Goal: Task Accomplishment & Management: Manage account settings

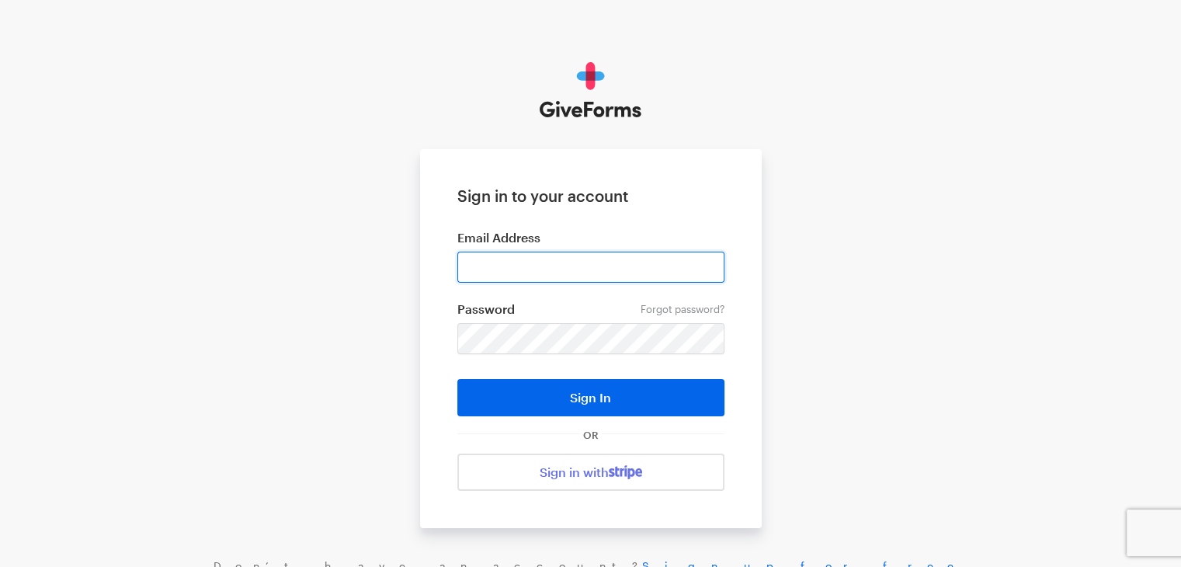
click at [572, 268] on input "email" at bounding box center [590, 267] width 267 height 31
type input "[PERSON_NAME][EMAIL_ADDRESS][PERSON_NAME][DOMAIN_NAME]"
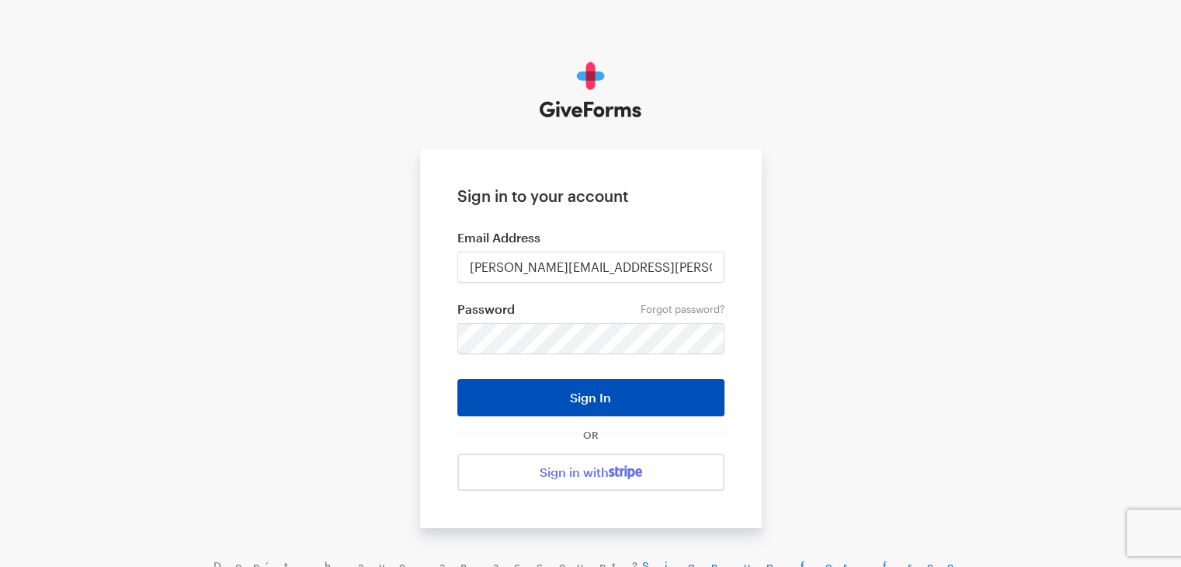
click at [612, 395] on button "Sign In" at bounding box center [590, 397] width 267 height 37
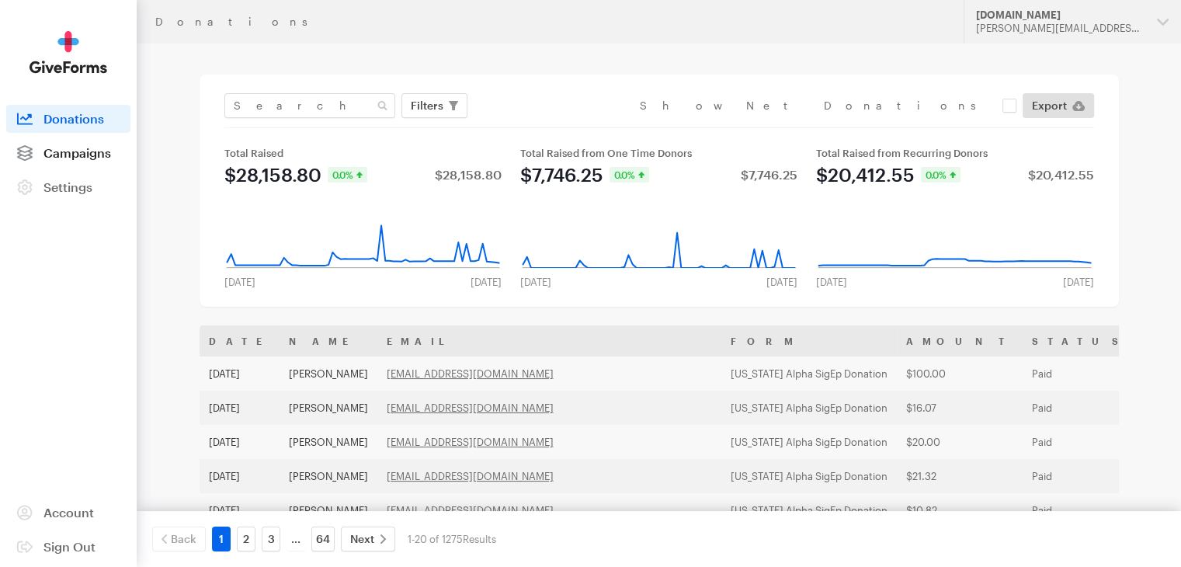
click at [93, 145] on span "Campaigns" at bounding box center [77, 152] width 68 height 15
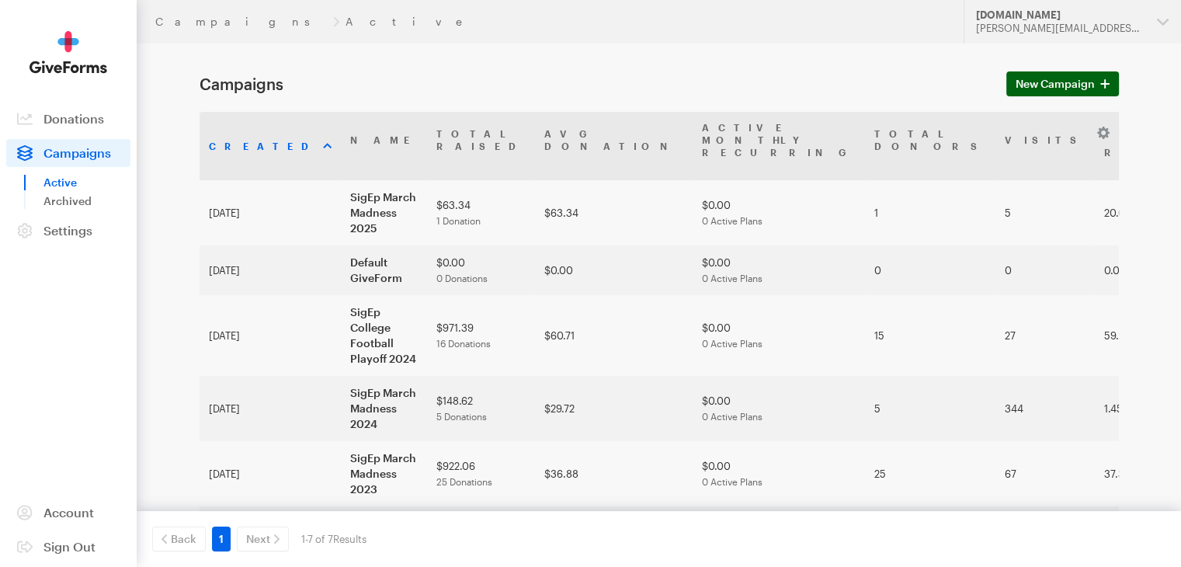
click at [1036, 91] on span "New Campaign" at bounding box center [1055, 84] width 79 height 19
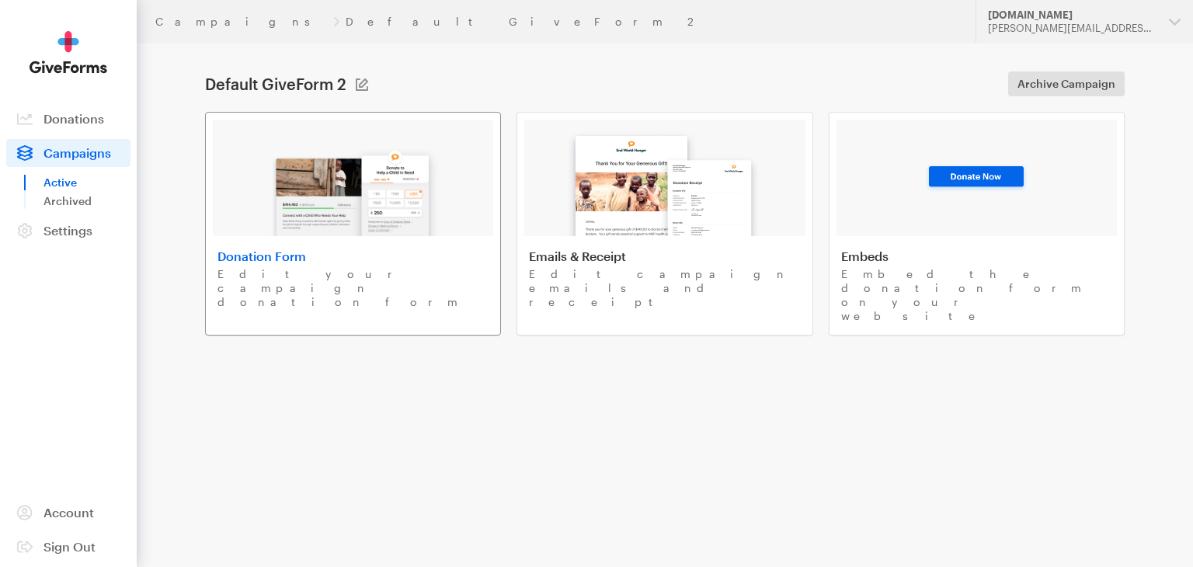
click at [352, 169] on img at bounding box center [354, 186] width 182 height 99
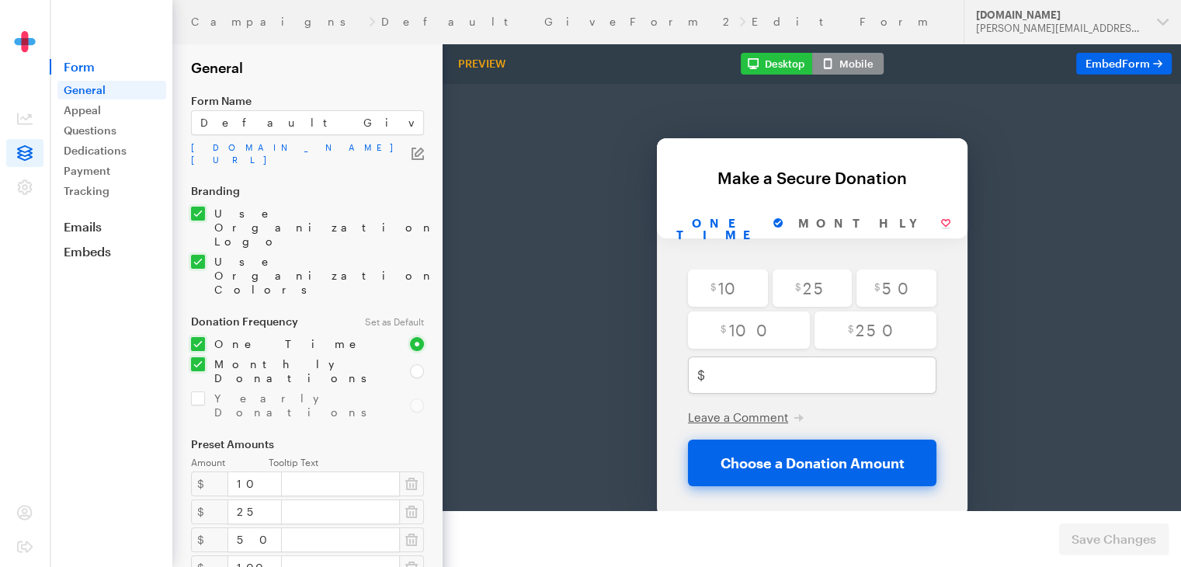
click at [200, 357] on input "checkbox" at bounding box center [291, 371] width 200 height 28
checkbox input "false"
click at [229, 13] on header "Campaigns Default GiveForm 2 Edit Form Updates Support nvalpha.org cody.wagner@…" at bounding box center [676, 21] width 1009 height 43
click at [229, 22] on link "Campaigns" at bounding box center [277, 22] width 172 height 12
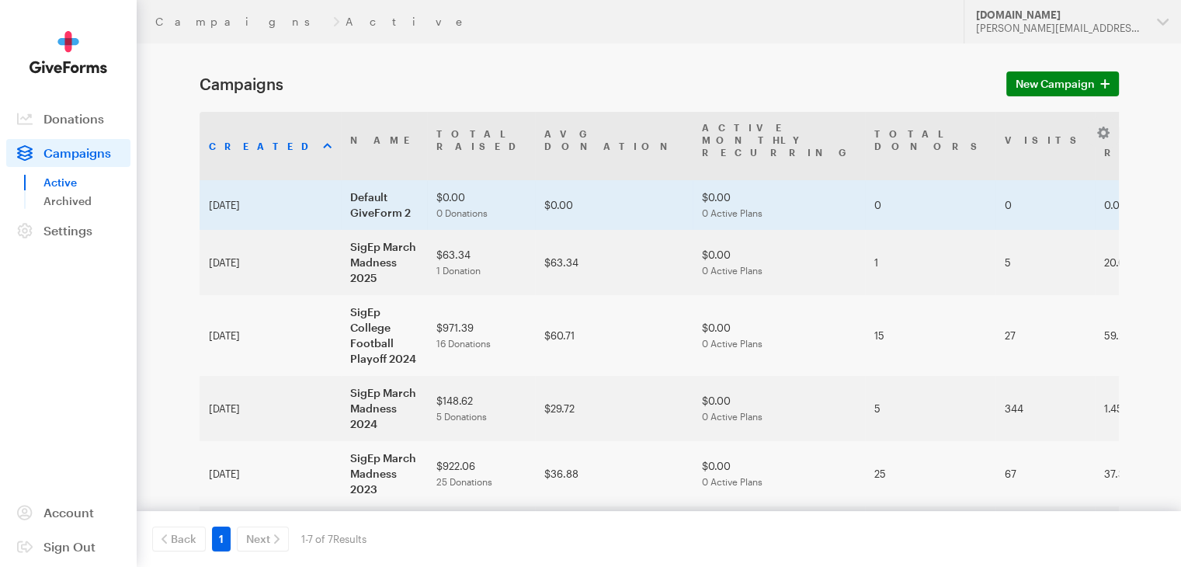
click at [473, 180] on td "$0.00 0 Donations" at bounding box center [481, 205] width 108 height 50
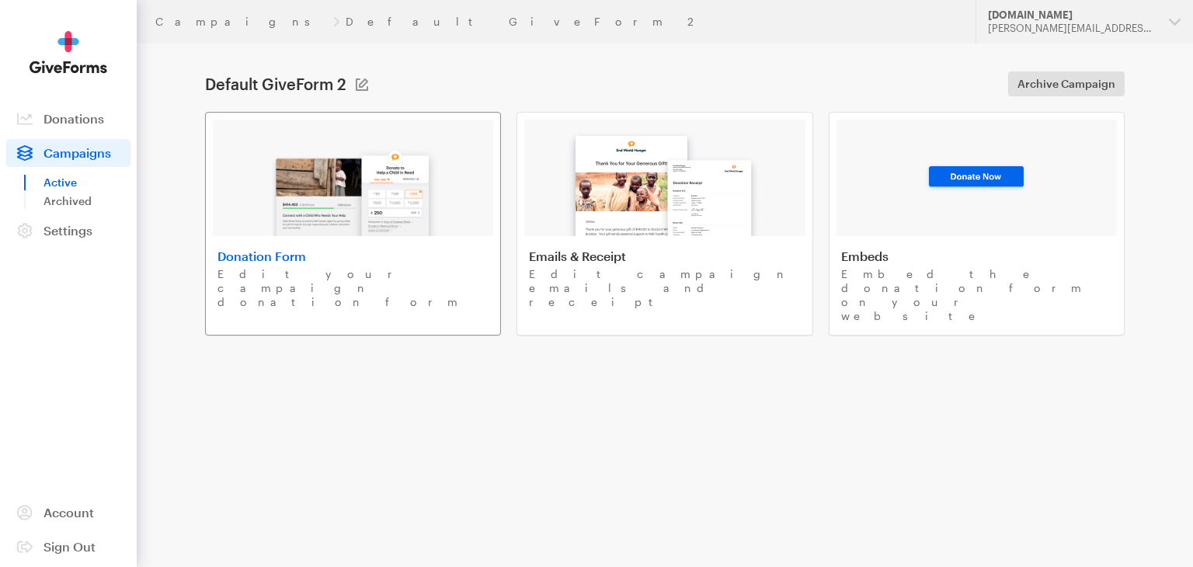
click at [423, 201] on img at bounding box center [354, 186] width 182 height 99
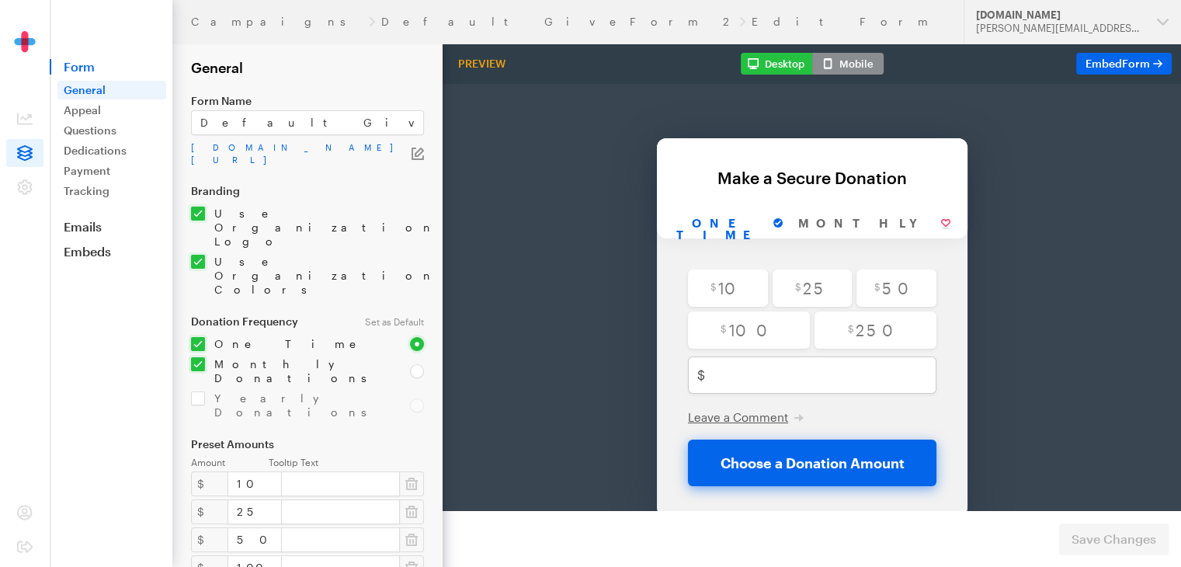
click at [196, 357] on input "checkbox" at bounding box center [291, 371] width 200 height 28
checkbox input "false"
click at [255, 471] on input "10" at bounding box center [255, 483] width 54 height 25
drag, startPoint x: 255, startPoint y: 398, endPoint x: 190, endPoint y: 389, distance: 65.9
click at [190, 389] on form "Campaigns Default GiveForm 2 Edit Form General Form Name Default GiveForm 2 app…" at bounding box center [221, 514] width 443 height 1029
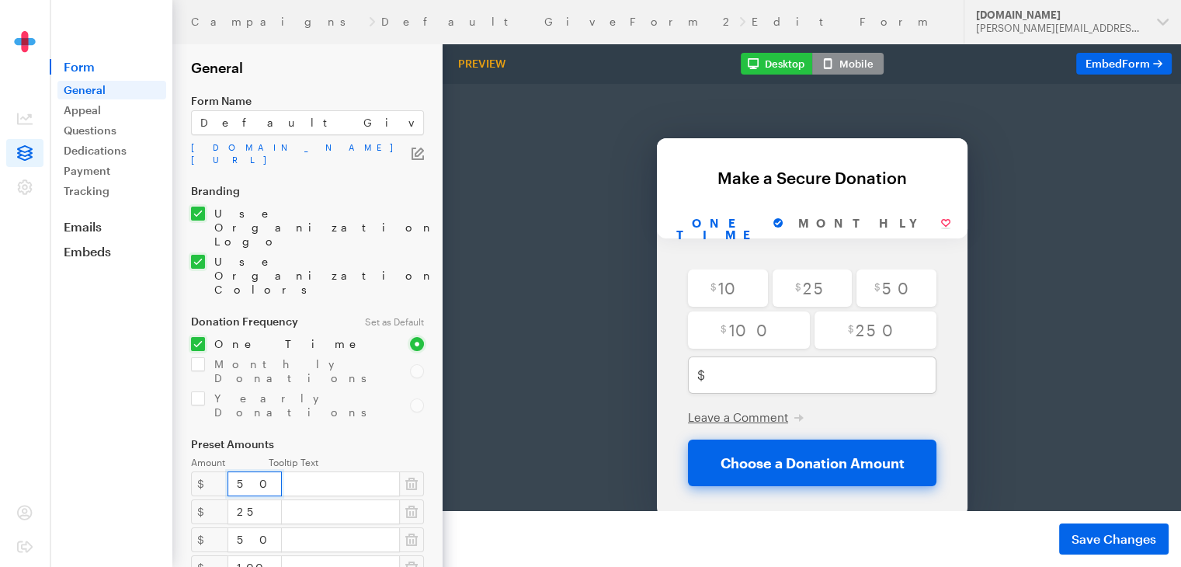
type input "50"
type input "100"
type input "250"
type input "500"
type input "0"
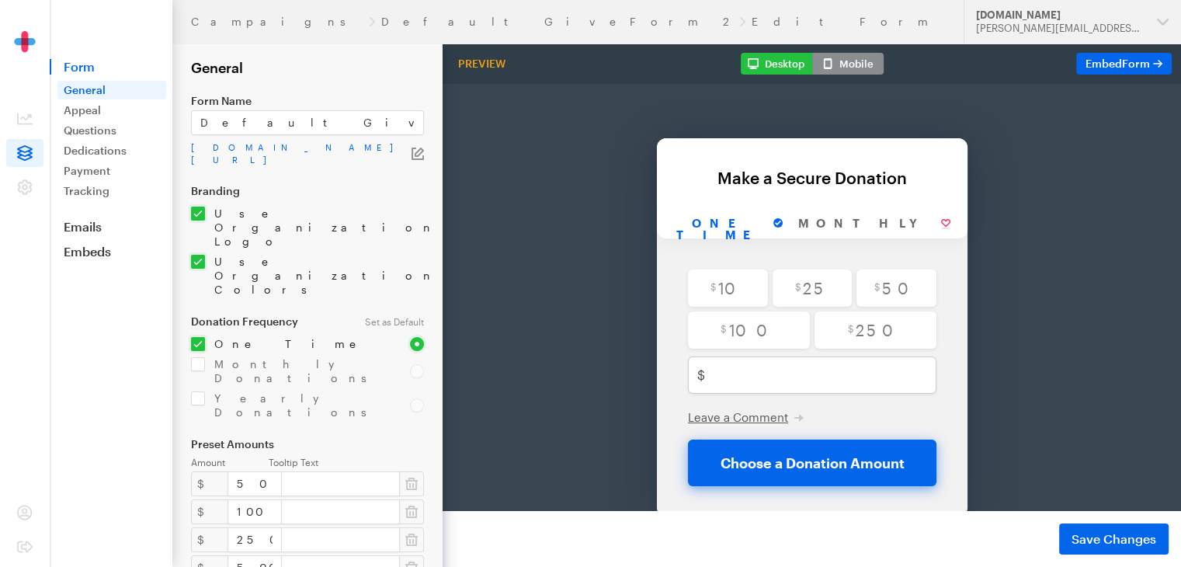
type input "1000"
click at [426, 541] on form "Campaigns Default GiveForm 2 Edit Form General Form Name Default GiveForm 2 app…" at bounding box center [221, 514] width 443 height 1029
drag, startPoint x: 323, startPoint y: 119, endPoint x: 146, endPoint y: 114, distance: 177.1
click at [146, 114] on div "Campaigns Default GiveForm 2 Edit Form Updates Support nvalpha.org cody.wagner@…" at bounding box center [590, 514] width 1181 height 1029
type input "H"
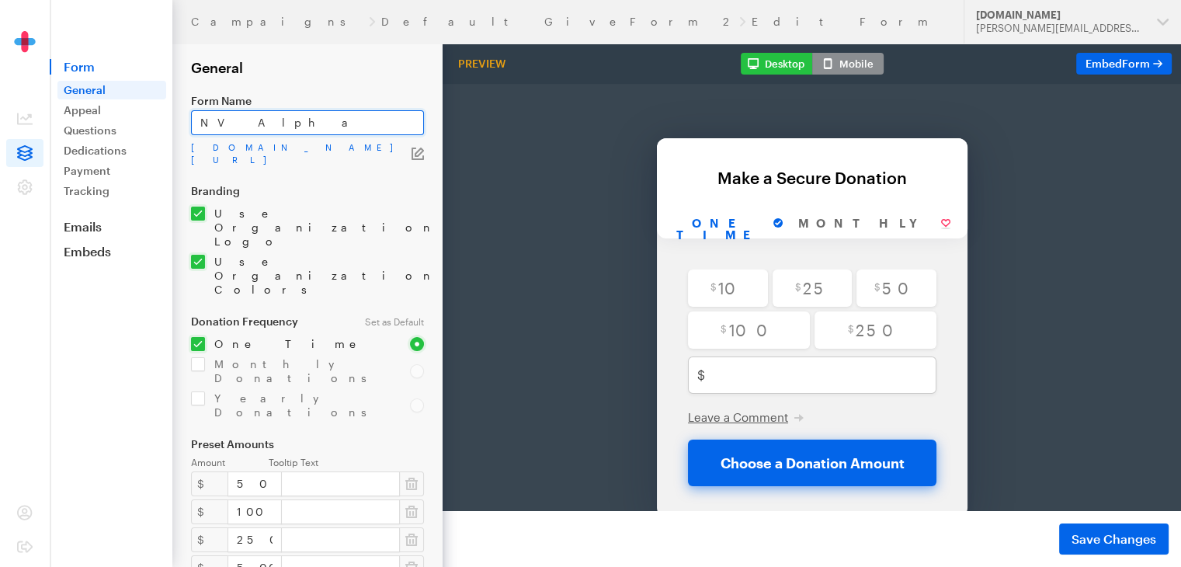
click at [199, 128] on input "NV Alpha" at bounding box center [307, 122] width 233 height 25
click at [319, 124] on input "SigEp NV Alpha" at bounding box center [307, 122] width 233 height 25
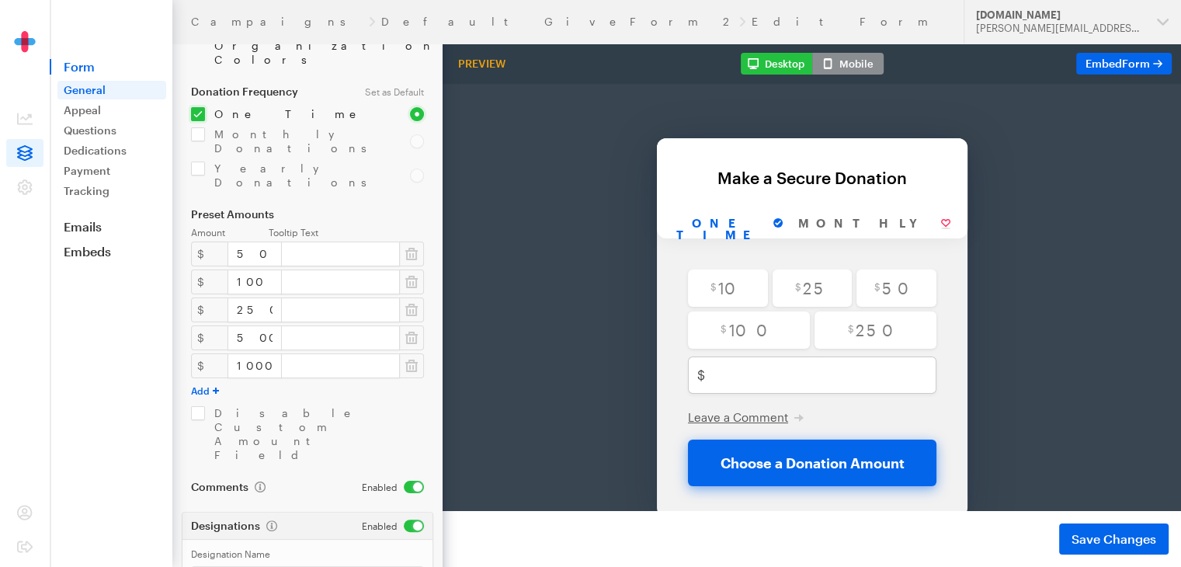
scroll to position [279, 0]
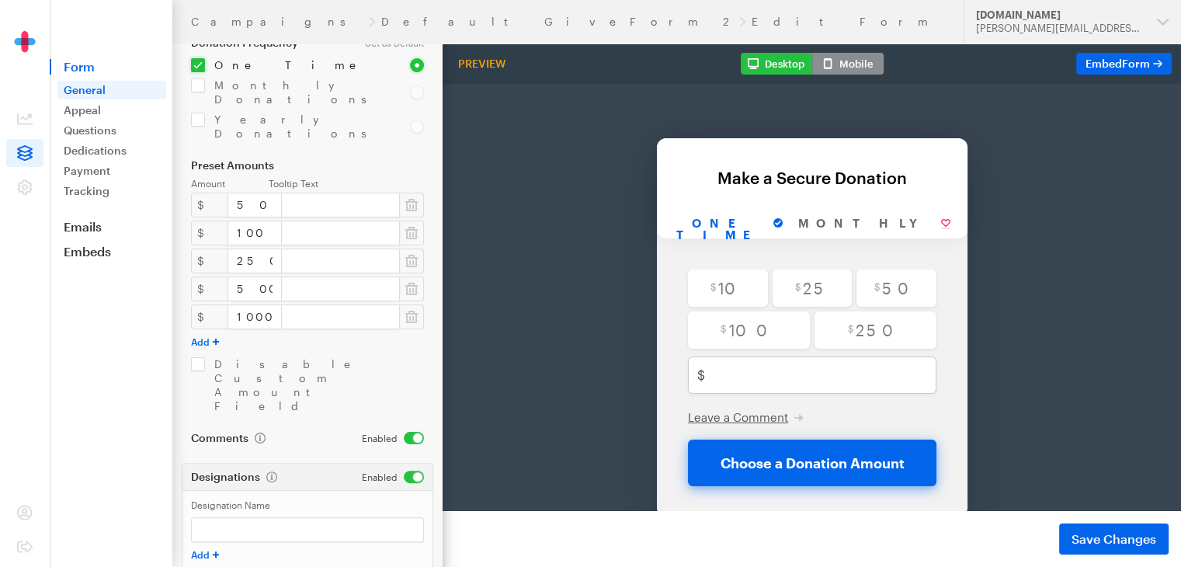
type input "SigEp NV Alpha Capital Fundraising Campaign 2025"
click at [348, 449] on form "Campaigns Default GiveForm 2 Edit Form General Form Name SigEp NV Alpha Capital…" at bounding box center [221, 235] width 443 height 1029
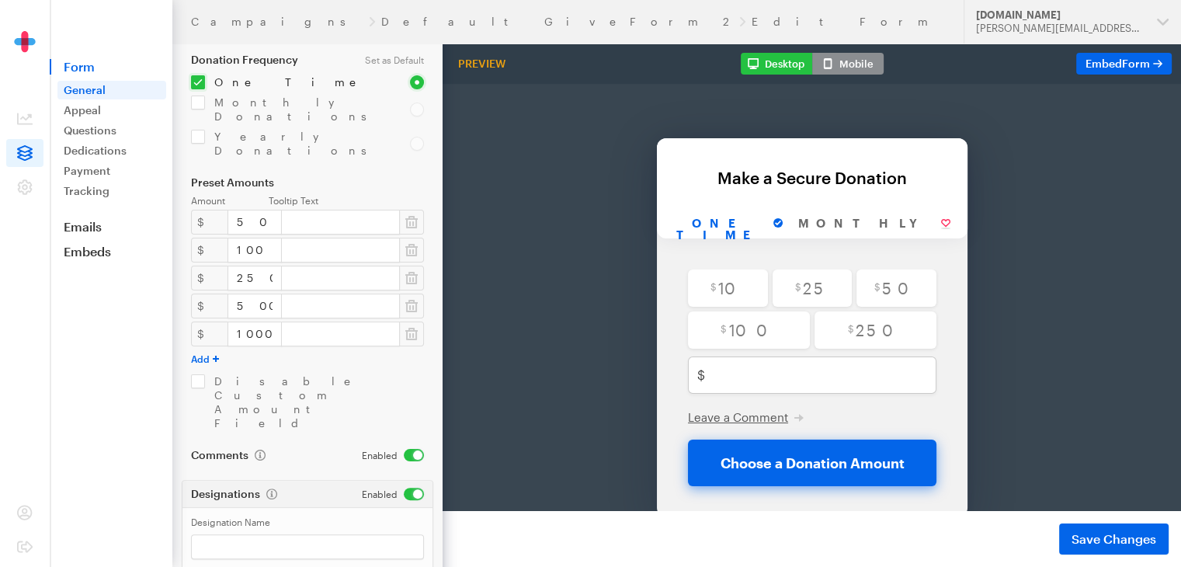
scroll to position [279, 0]
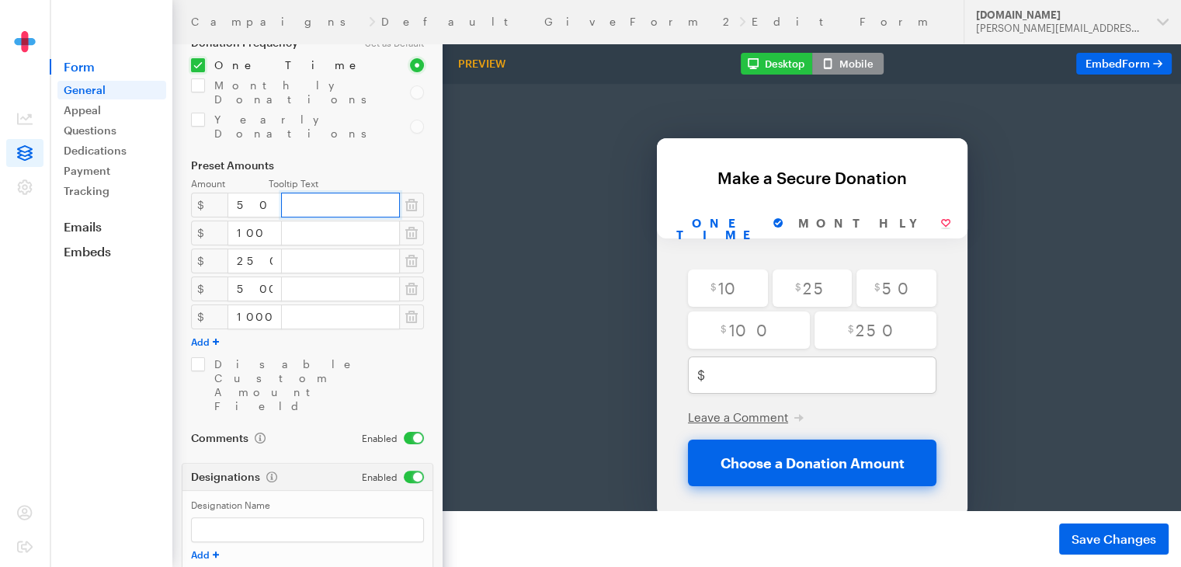
click at [327, 193] on input "text" at bounding box center [340, 205] width 119 height 25
click at [302, 304] on input "text" at bounding box center [340, 316] width 119 height 25
type input "Name a Room"
click at [311, 221] on input "text" at bounding box center [340, 233] width 119 height 25
type input "Free Poker Entry"
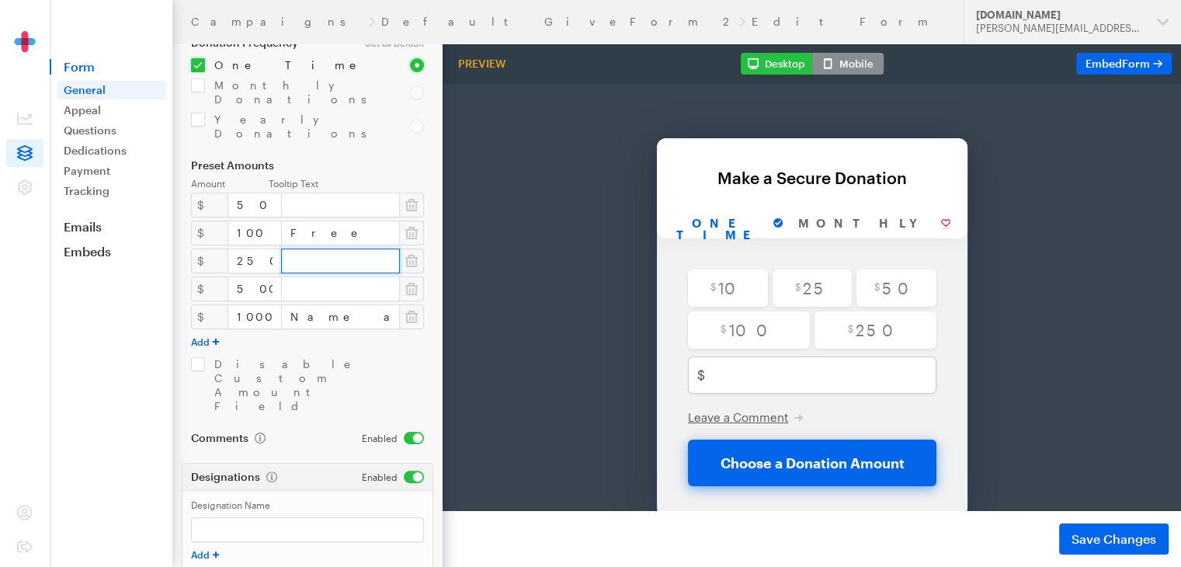
click at [371, 249] on input "text" at bounding box center [340, 261] width 119 height 25
type input "Free Poker Entry"
click at [363, 276] on input "text" at bounding box center [340, 288] width 119 height 25
type input "Free Poker Entry"
click at [1094, 534] on span "Save Changes" at bounding box center [1114, 539] width 85 height 19
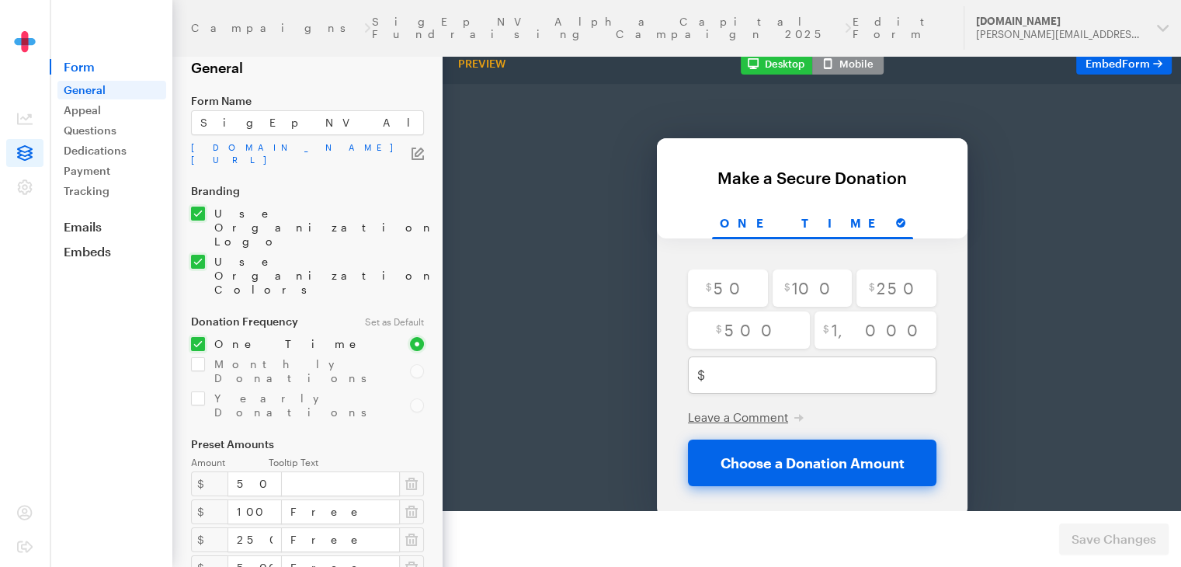
drag, startPoint x: 1192, startPoint y: 148, endPoint x: 638, endPoint y: 63, distance: 560.2
click at [497, 147] on div "Back Back Make a Secure Donation For your generous donation of $250.00 One time…" at bounding box center [812, 294] width 795 height 502
click at [395, 123] on input "SigEp NV Alpha Capital Fundraising Campaign 2025" at bounding box center [307, 122] width 233 height 25
click at [357, 181] on form "Campaigns SigEp NV Alpha Capital Fundraising Campaign 2025 Edit Form General Fo…" at bounding box center [221, 514] width 443 height 1029
click at [418, 150] on icon "button" at bounding box center [419, 152] width 9 height 9
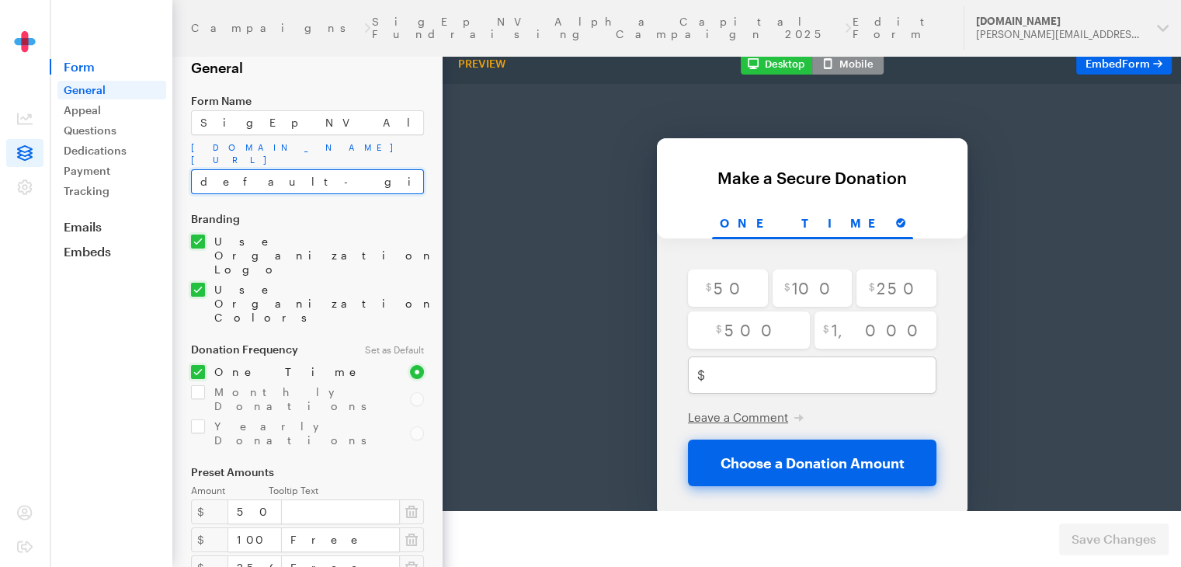
drag, startPoint x: 318, startPoint y: 169, endPoint x: 168, endPoint y: 162, distance: 150.9
click at [168, 162] on div "Campaigns SigEp NV Alpha Capital Fundraising Campaign 2025 Edit Form Updates Su…" at bounding box center [590, 528] width 1181 height 1057
type input "n"
type input "NV-Alpha-Housing"
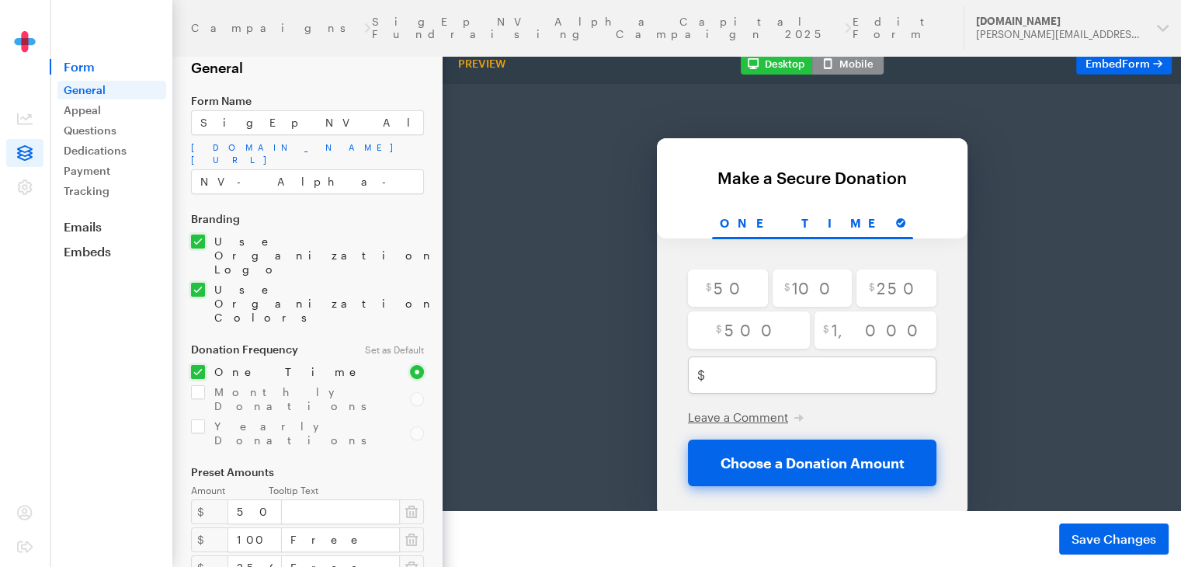
click at [617, 210] on div "Back Back Make a Secure Donation For your generous donation of $250.00 One time…" at bounding box center [812, 294] width 795 height 502
click at [344, 499] on input "text" at bounding box center [340, 511] width 119 height 25
click at [552, 220] on div "Back Back Make a Secure Donation For your generous donation of $250.00 One time…" at bounding box center [812, 294] width 795 height 502
click at [359, 169] on input "NV-Alpha-Housing" at bounding box center [307, 181] width 233 height 25
click at [356, 122] on input "SigEp NV Alpha Capital Fundraising Campaign 2025" at bounding box center [307, 122] width 233 height 25
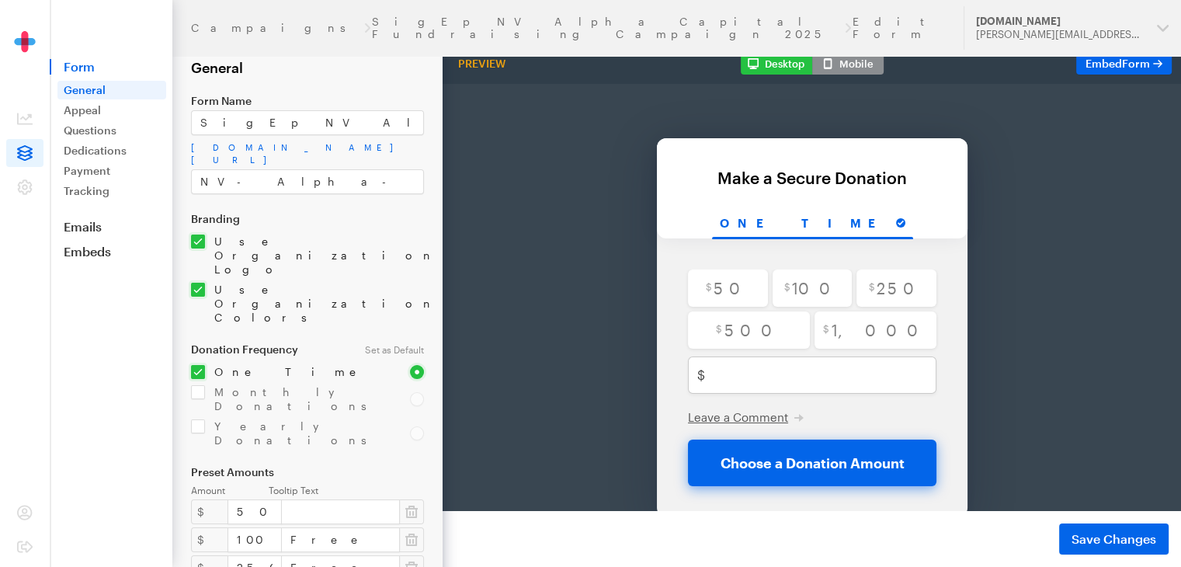
click at [558, 199] on div "Back Back Make a Secure Donation For your generous donation of $250.00 One time…" at bounding box center [812, 294] width 795 height 502
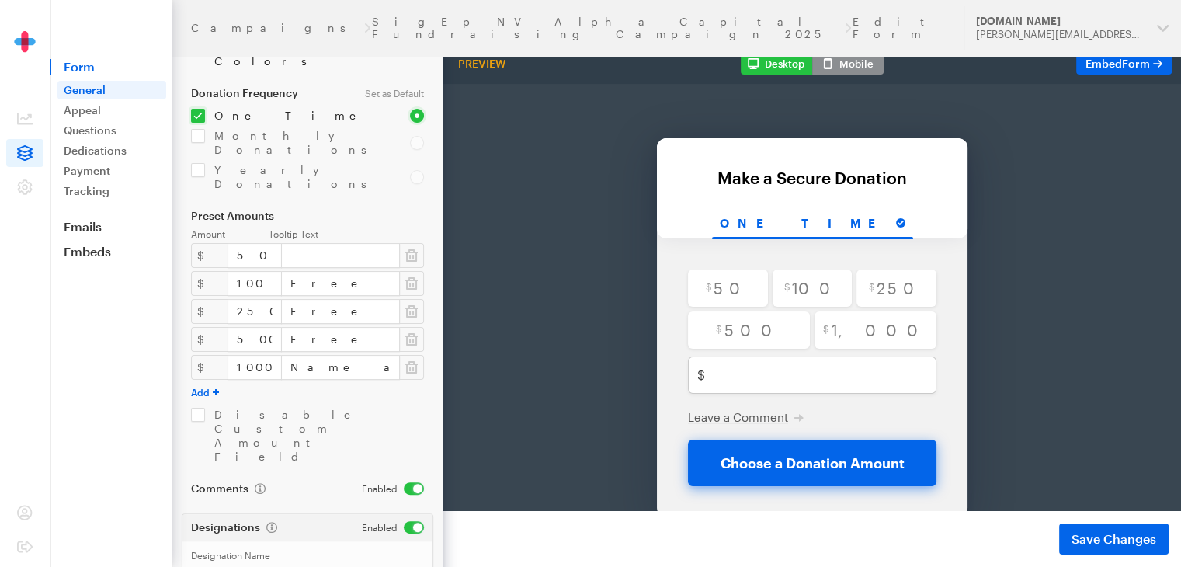
scroll to position [287, 0]
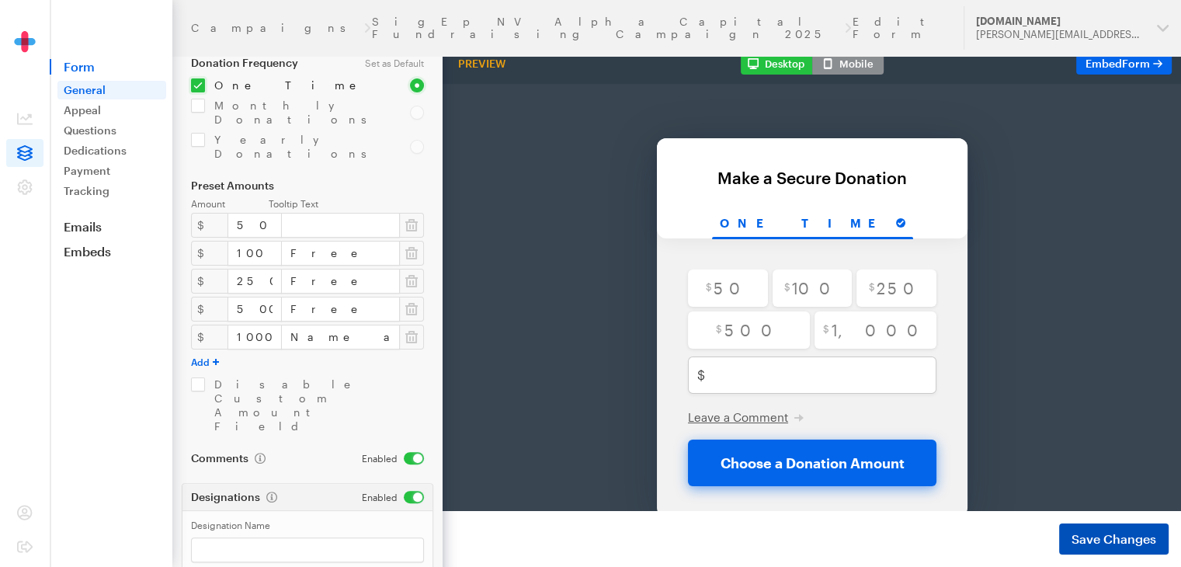
click at [1101, 543] on span "Save Changes" at bounding box center [1114, 539] width 85 height 19
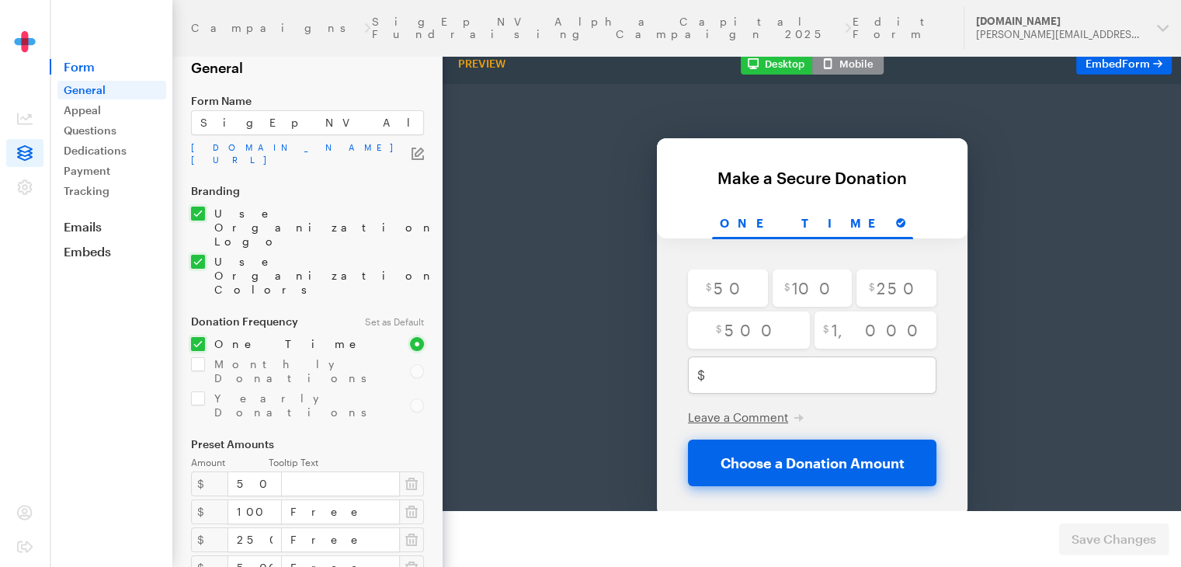
click at [419, 151] on icon "button" at bounding box center [418, 154] width 12 height 12
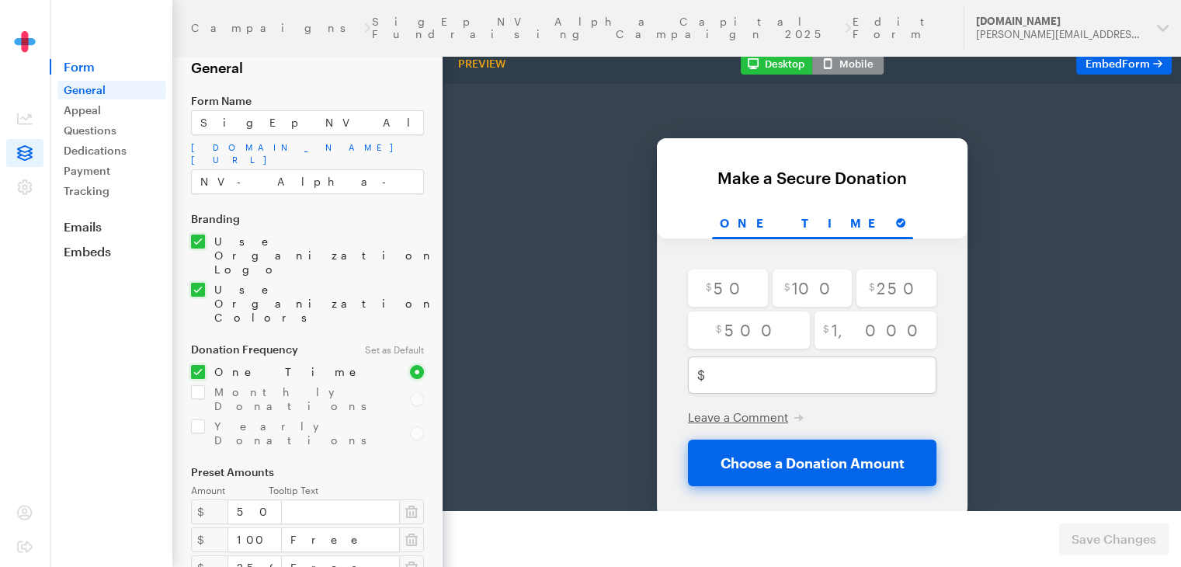
click at [103, 89] on link "General" at bounding box center [111, 90] width 109 height 19
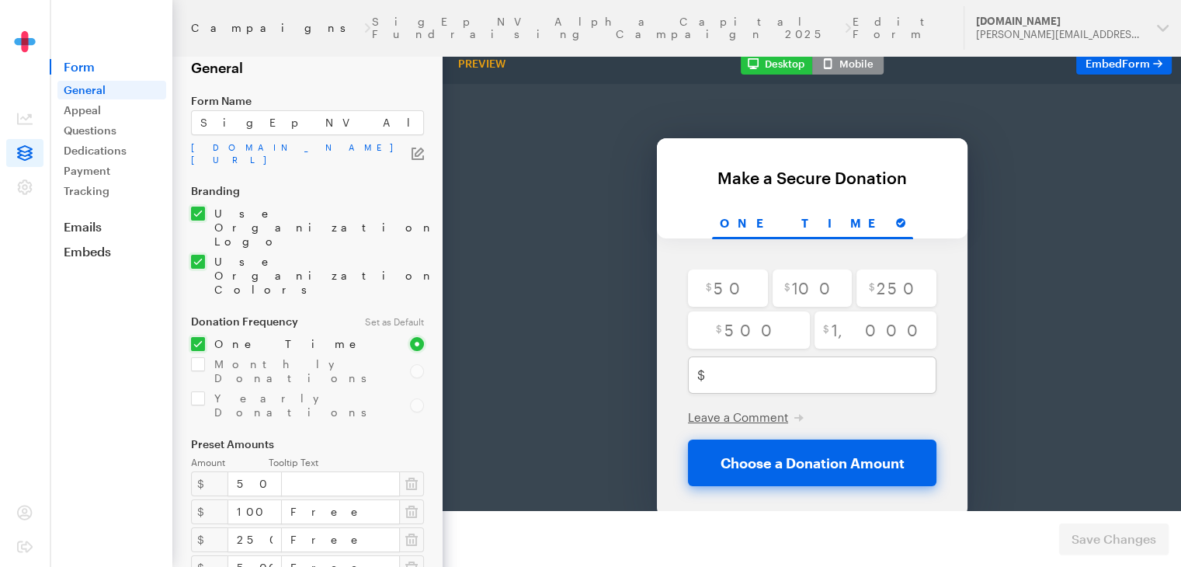
click at [228, 25] on link "Campaigns" at bounding box center [277, 28] width 172 height 12
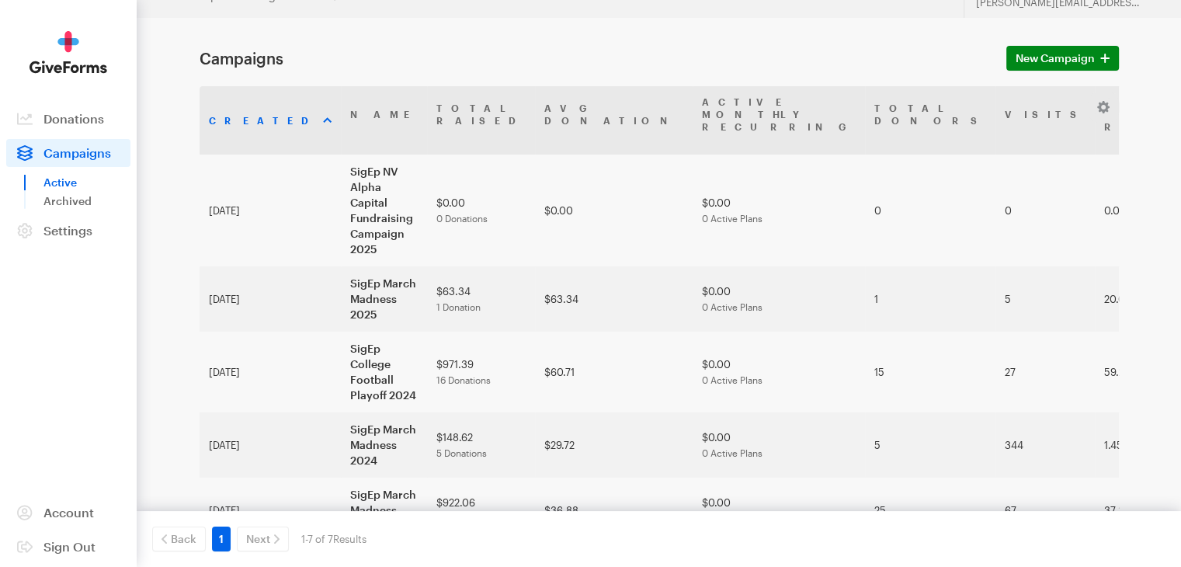
scroll to position [40, 0]
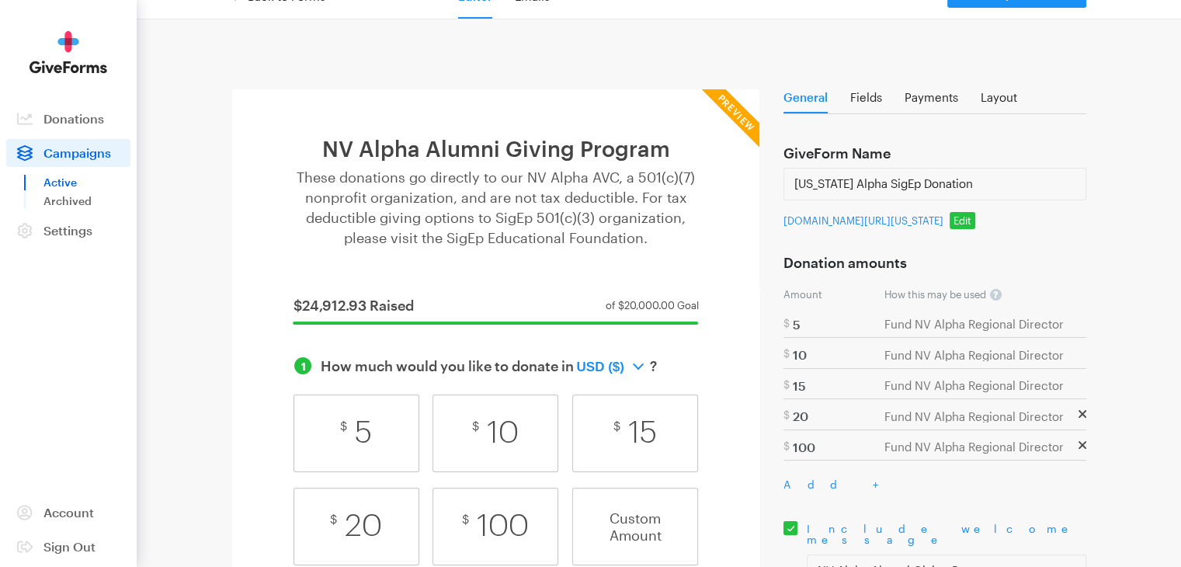
scroll to position [36, 0]
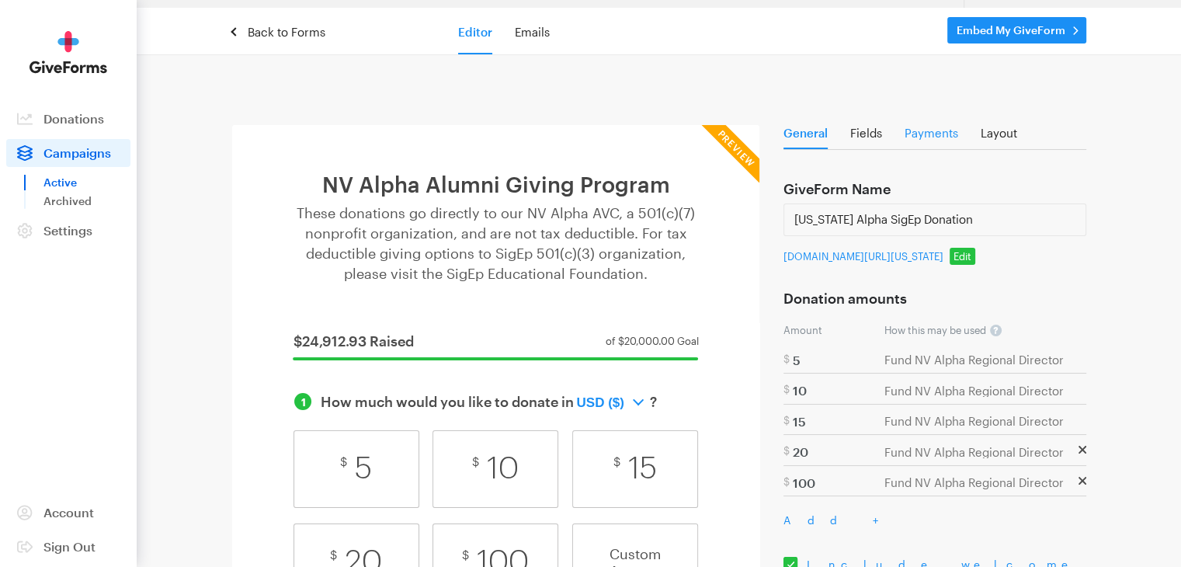
click at [926, 137] on link "Payments" at bounding box center [932, 137] width 54 height 21
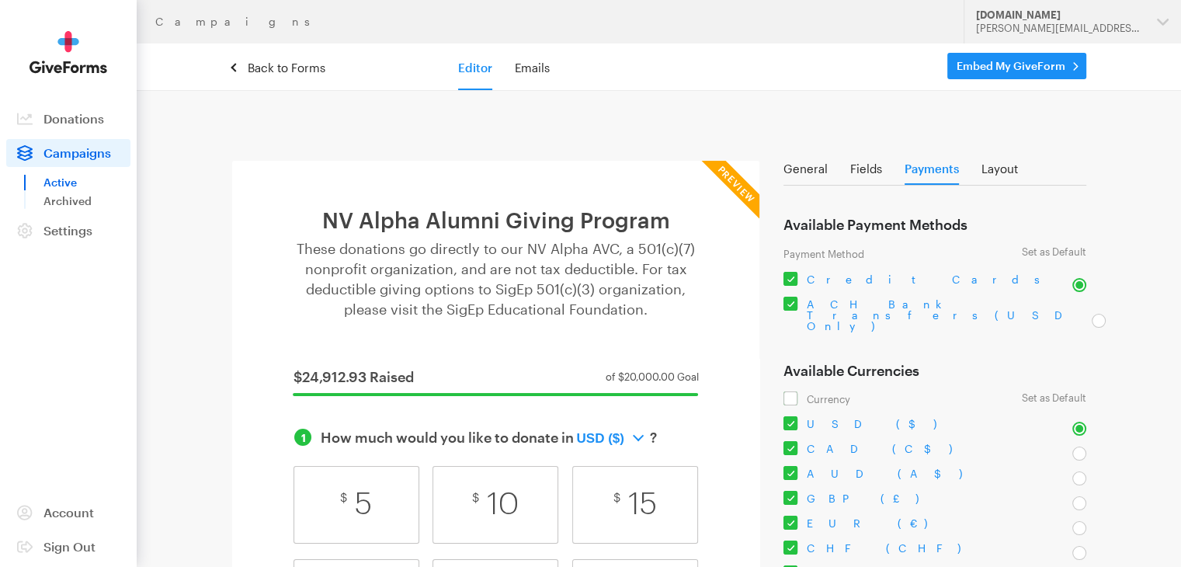
click at [80, 64] on img at bounding box center [69, 52] width 78 height 43
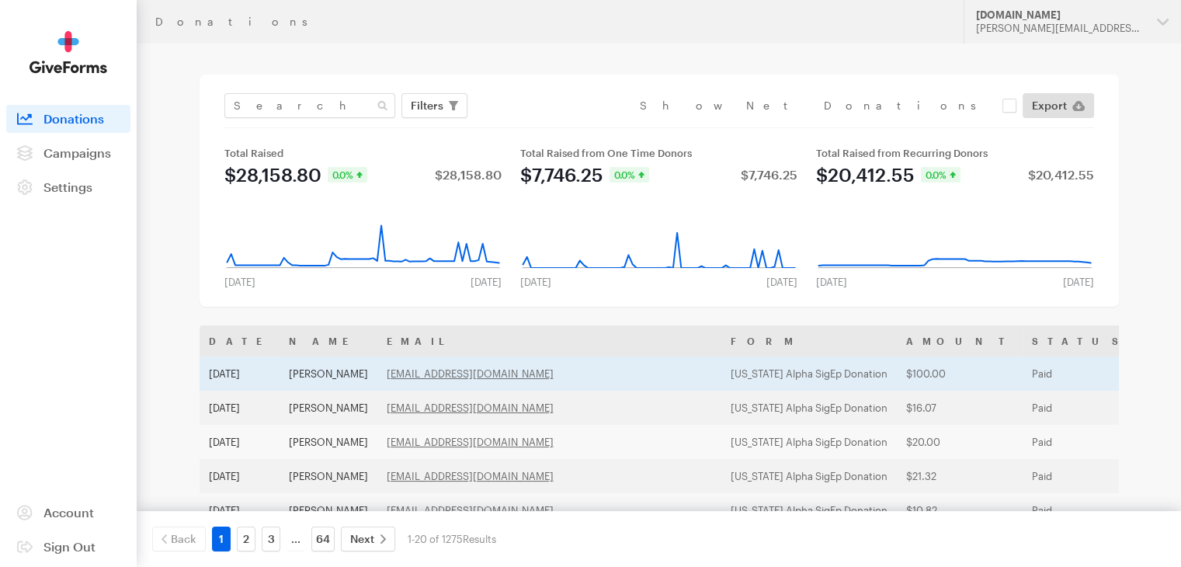
click at [336, 367] on td "[PERSON_NAME]" at bounding box center [329, 373] width 98 height 34
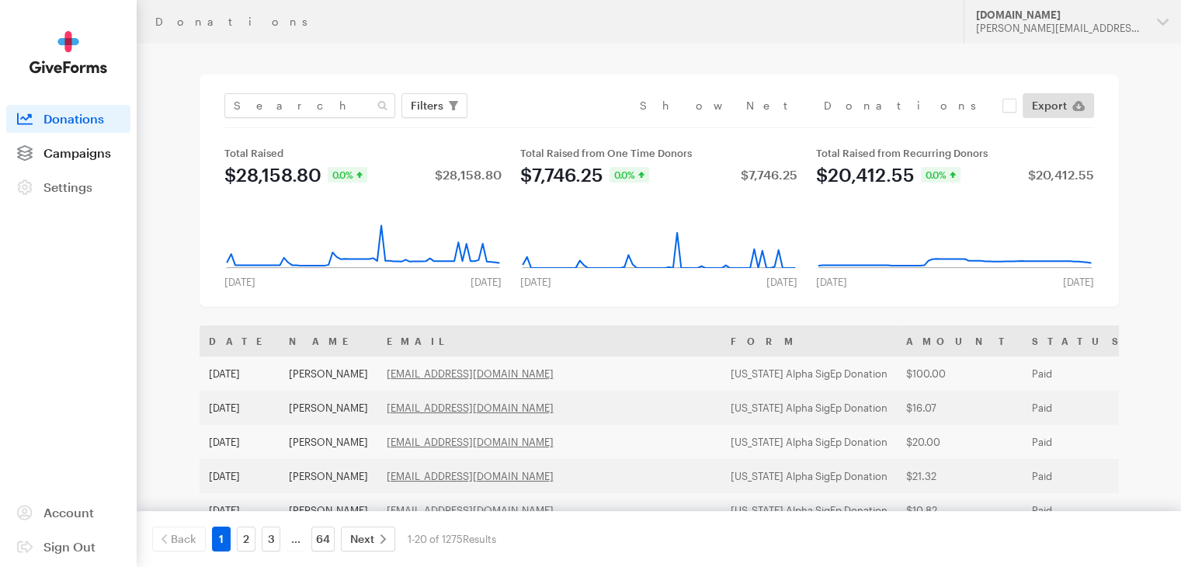
click at [89, 150] on span "Campaigns" at bounding box center [77, 152] width 68 height 15
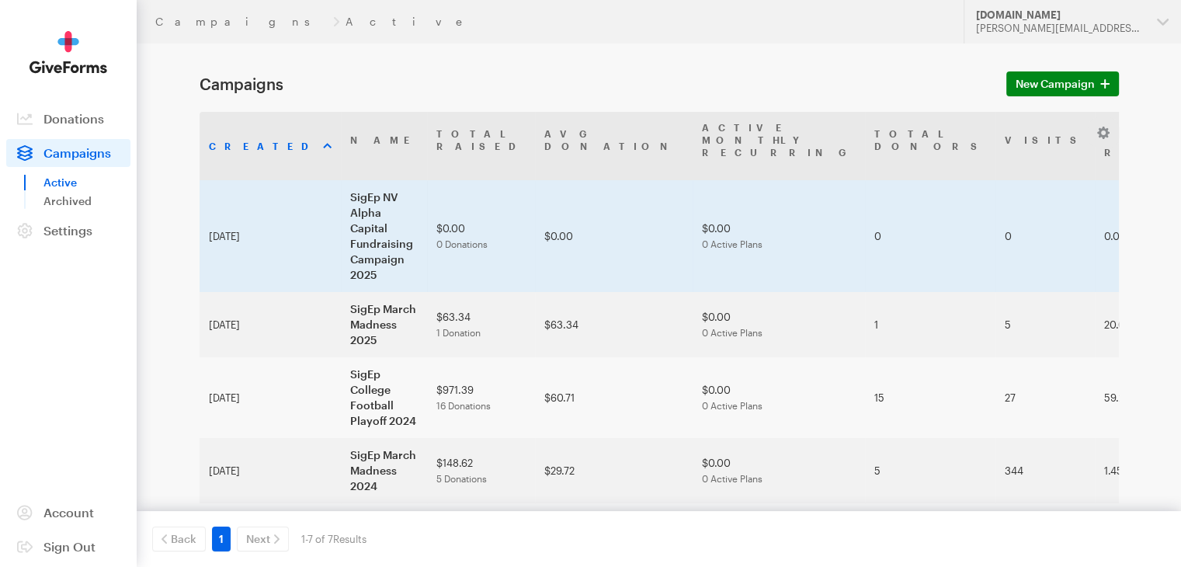
click at [518, 180] on td "$0.00 0 Donations" at bounding box center [481, 236] width 108 height 112
click at [366, 180] on td "SigEp NV Alpha Capital Fundraising Campaign 2025" at bounding box center [384, 236] width 86 height 112
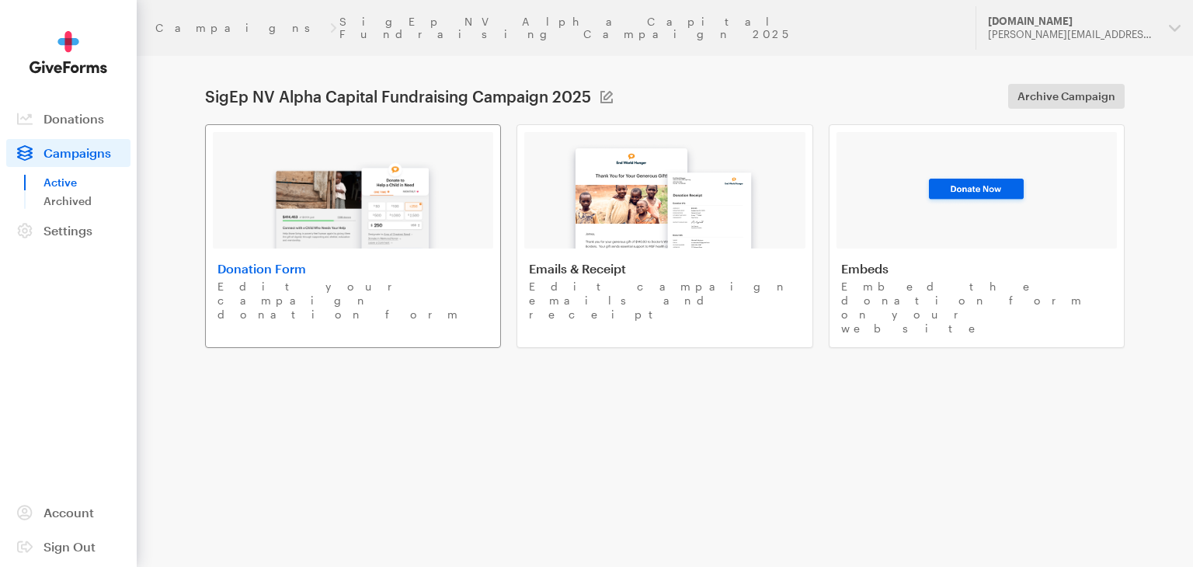
click at [358, 186] on img at bounding box center [354, 198] width 182 height 99
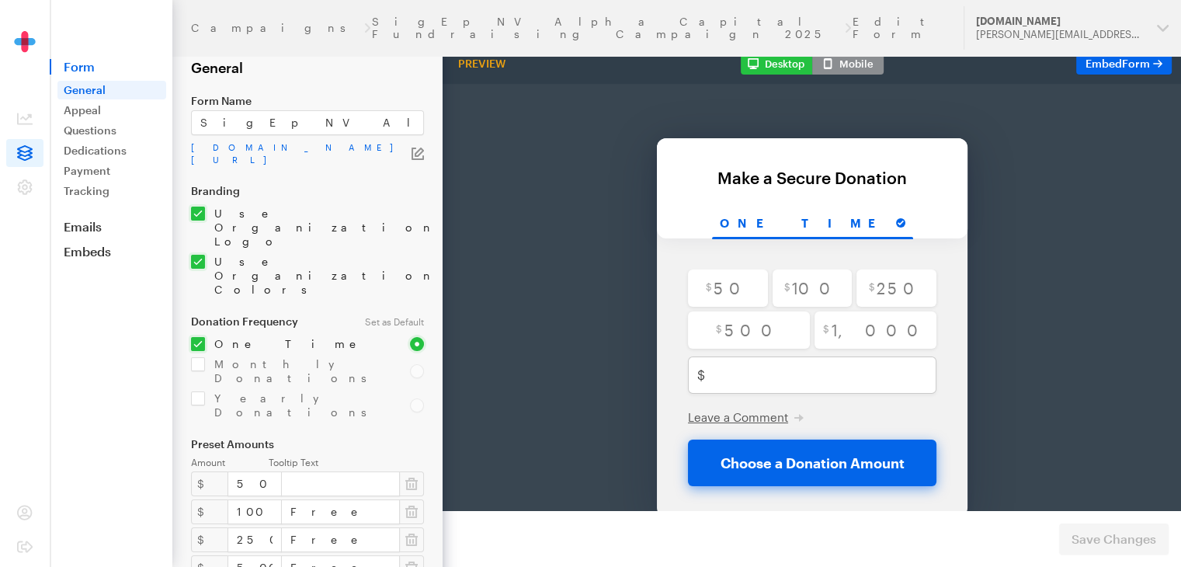
click at [416, 150] on icon "button" at bounding box center [418, 154] width 12 height 12
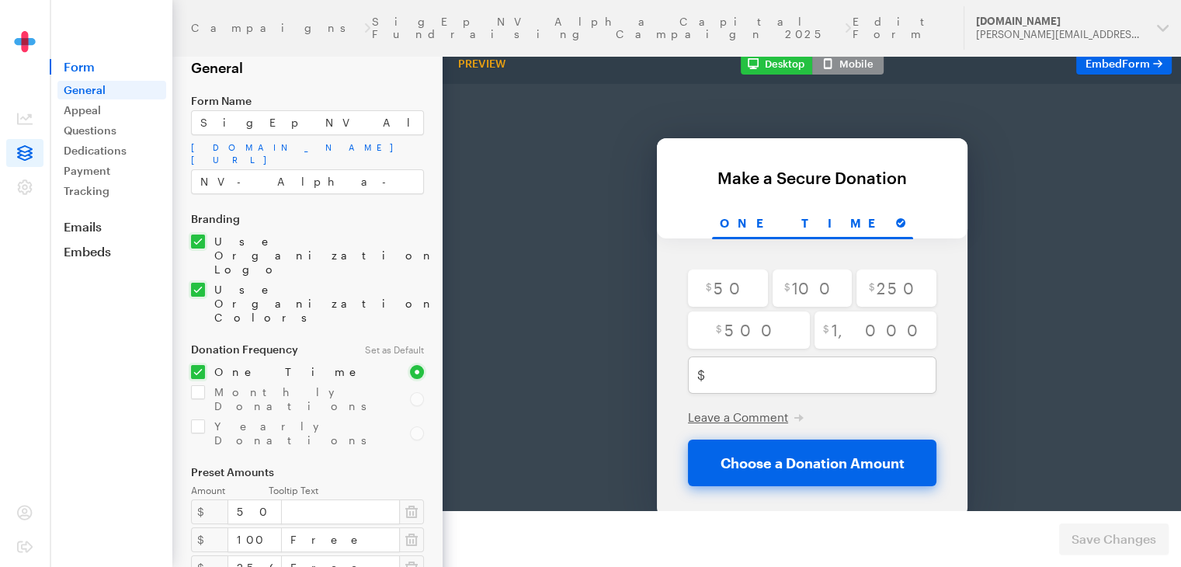
click at [541, 165] on div "Back Back Make a Secure Donation For your generous donation of $250.00 One time…" at bounding box center [812, 294] width 795 height 502
click at [364, 141] on link "app.giveforms.com/forms/nvalphaorg/NV-Alpha-Housing" at bounding box center [307, 153] width 233 height 25
